Goal: Book appointment/travel/reservation

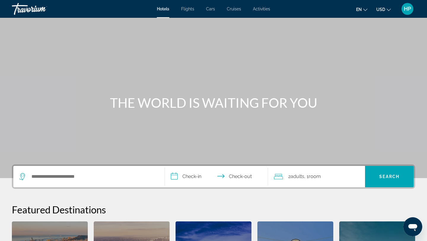
click at [264, 9] on span "Activities" at bounding box center [261, 9] width 17 height 5
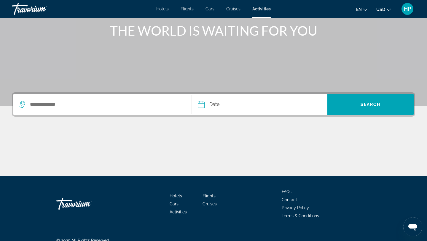
scroll to position [80, 0]
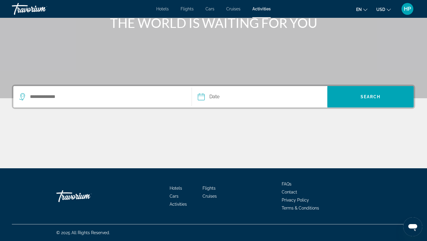
click at [69, 101] on div "Search widget" at bounding box center [102, 96] width 166 height 21
click at [72, 98] on input "Search destination" at bounding box center [105, 96] width 153 height 9
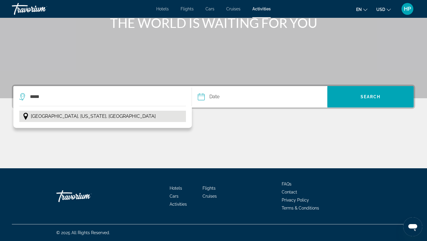
click at [47, 116] on span "[GEOGRAPHIC_DATA], [US_STATE], [GEOGRAPHIC_DATA]" at bounding box center [93, 116] width 125 height 8
type input "**********"
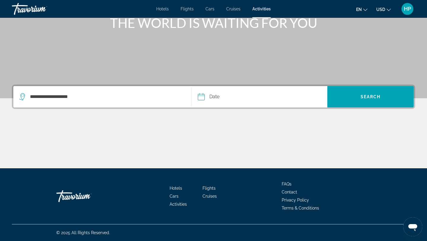
click at [212, 96] on input "Date" at bounding box center [229, 97] width 67 height 23
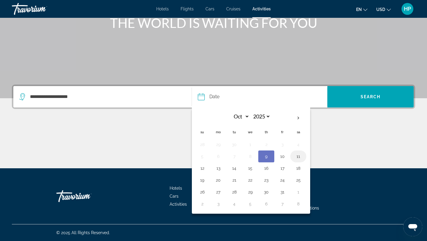
click at [300, 156] on button "11" at bounding box center [298, 156] width 9 height 8
type input "**********"
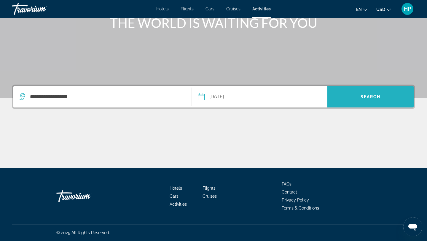
click at [355, 100] on span "Search" at bounding box center [371, 97] width 86 height 14
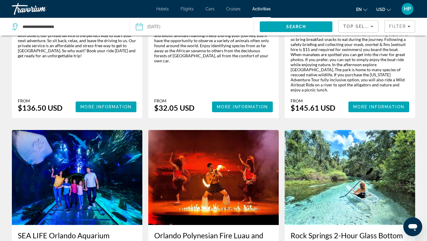
scroll to position [783, 0]
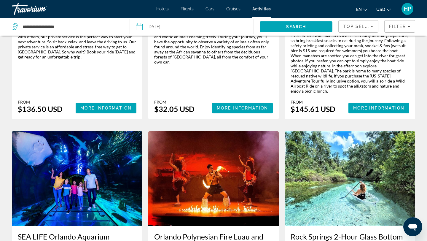
click at [368, 131] on img "Main content" at bounding box center [350, 178] width 131 height 95
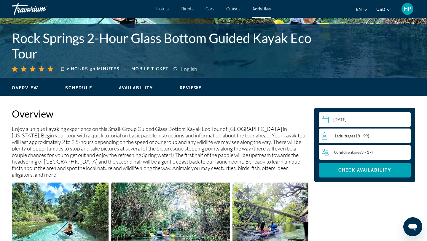
scroll to position [119, 0]
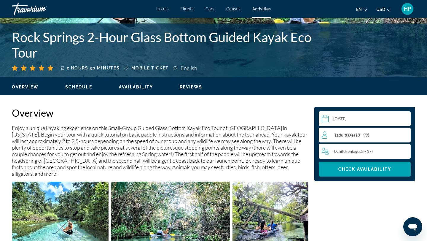
click at [366, 135] on span "( ages [DEMOGRAPHIC_DATA])" at bounding box center [357, 134] width 23 height 5
click at [404, 134] on icon "Increment adults" at bounding box center [404, 134] width 5 height 7
click at [406, 152] on icon "Increment children" at bounding box center [405, 150] width 5 height 7
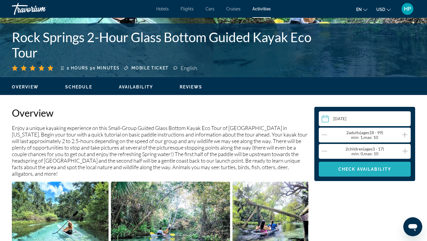
click at [393, 171] on span "Main content" at bounding box center [365, 169] width 92 height 14
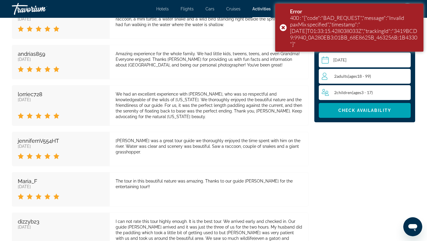
scroll to position [1130, 0]
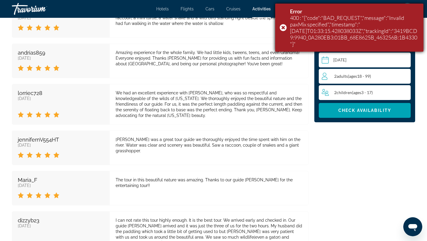
click at [284, 24] on div "Error 400 : "{"code":"BAD_REQUEST","message":"Invalid paxMix specified","timest…" at bounding box center [349, 28] width 148 height 48
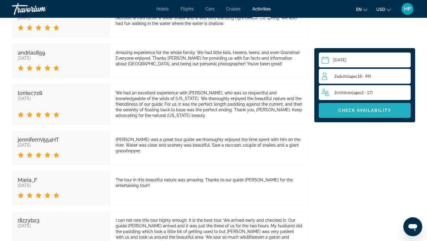
click at [349, 107] on span "Main content" at bounding box center [365, 110] width 92 height 14
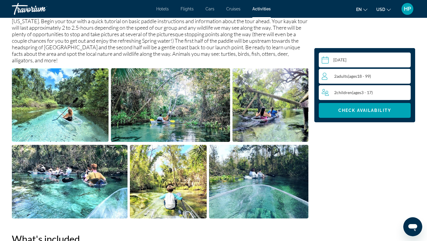
scroll to position [231, 0]
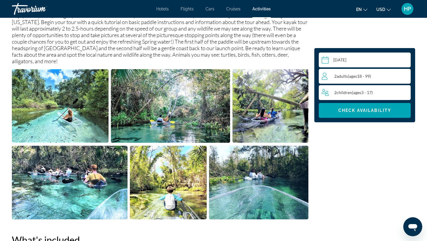
click at [340, 60] on input "Main content" at bounding box center [366, 61] width 94 height 17
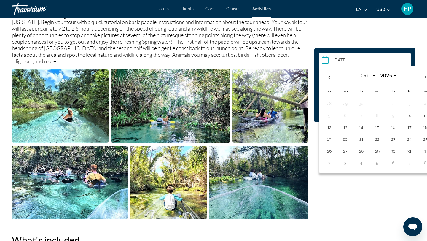
click at [346, 28] on app-activities-availability-widget "Select a date [DATE] Oct *** *** *** *** *** *** *** *** *** *** *** *** 2025 *…" at bounding box center [365, 31] width 101 height 74
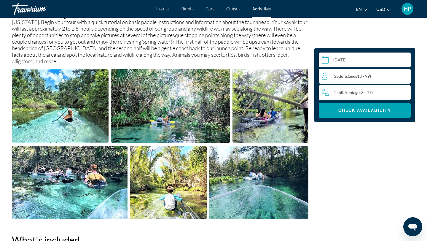
click at [347, 95] on span "Children" at bounding box center [344, 92] width 15 height 5
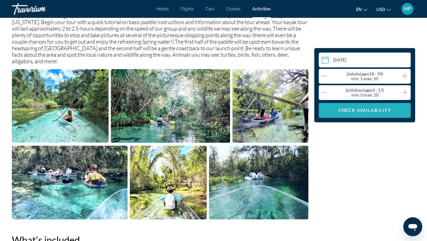
click at [364, 112] on span "Check Availability" at bounding box center [365, 110] width 53 height 5
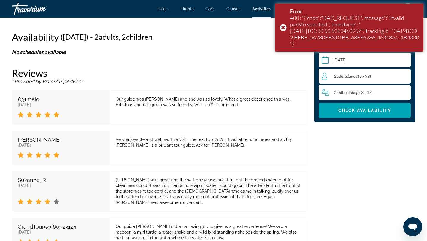
scroll to position [917, 0]
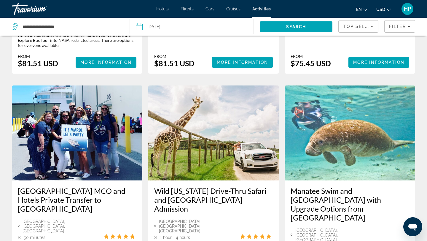
scroll to position [546, 0]
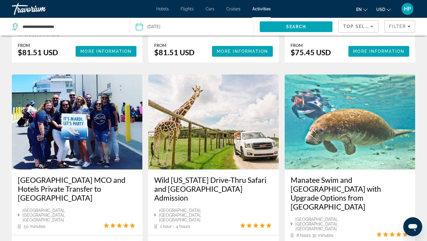
click at [195, 111] on img "Main content" at bounding box center [213, 121] width 131 height 95
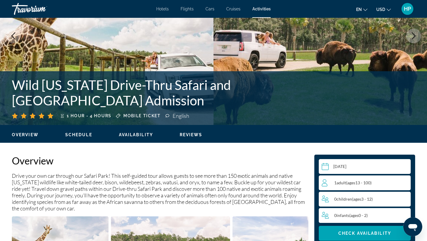
scroll to position [71, 0]
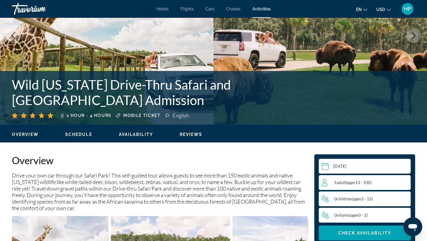
click at [343, 183] on span "Adult" at bounding box center [341, 182] width 9 height 5
click at [406, 182] on icon "Increment adults" at bounding box center [404, 182] width 5 height 7
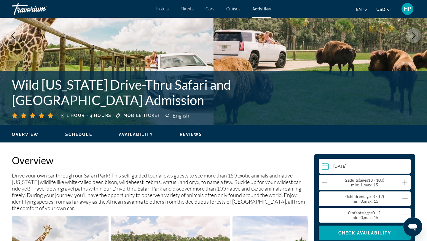
click at [404, 197] on icon "Increment children" at bounding box center [405, 198] width 5 height 7
click at [407, 198] on icon "Increment children" at bounding box center [405, 198] width 5 height 7
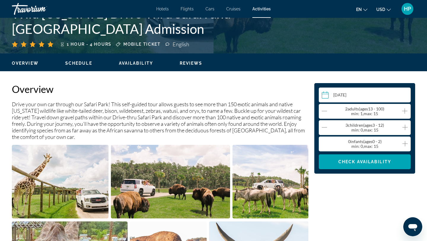
scroll to position [154, 0]
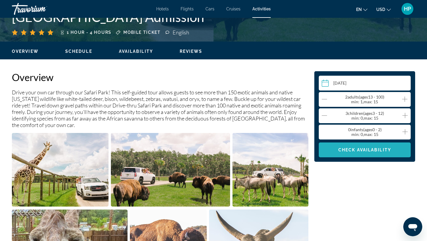
click at [379, 150] on span "Check Availability" at bounding box center [365, 149] width 53 height 5
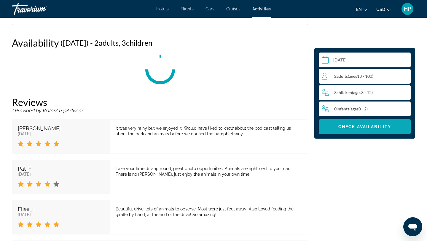
scroll to position [773, 0]
